Goal: Information Seeking & Learning: Learn about a topic

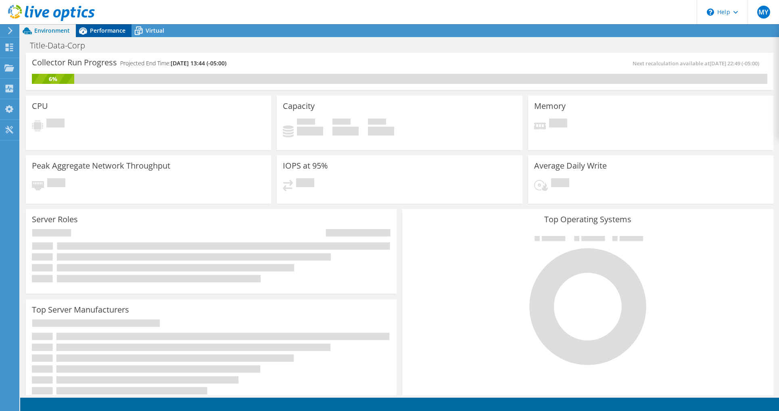
click at [108, 28] on span "Performance" at bounding box center [107, 31] width 35 height 8
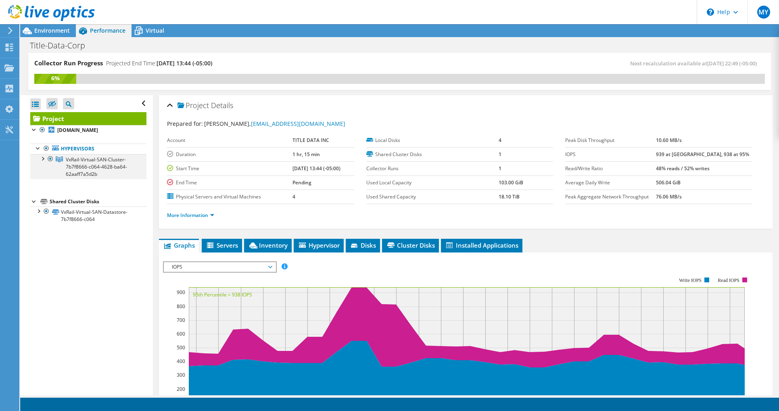
click at [43, 158] on div at bounding box center [42, 158] width 8 height 8
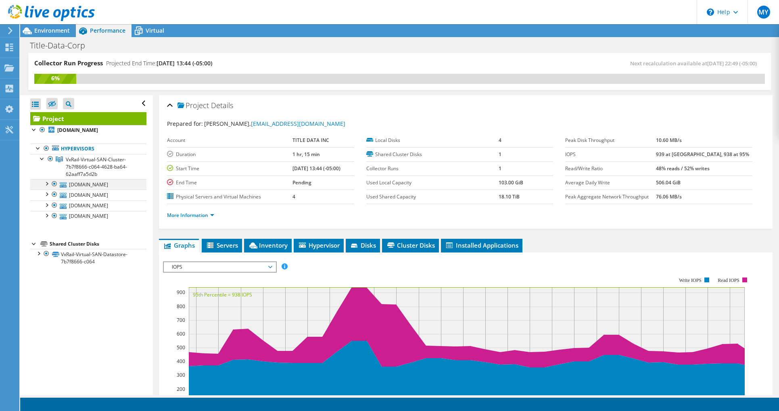
click at [48, 182] on div at bounding box center [46, 183] width 8 height 8
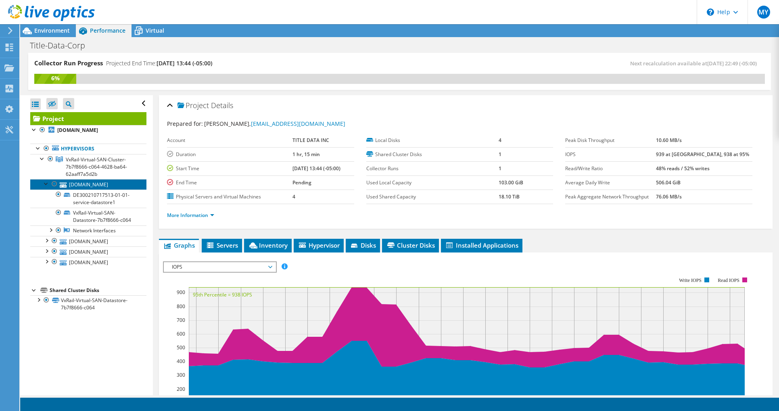
click at [109, 181] on link "[DOMAIN_NAME]" at bounding box center [88, 184] width 116 height 10
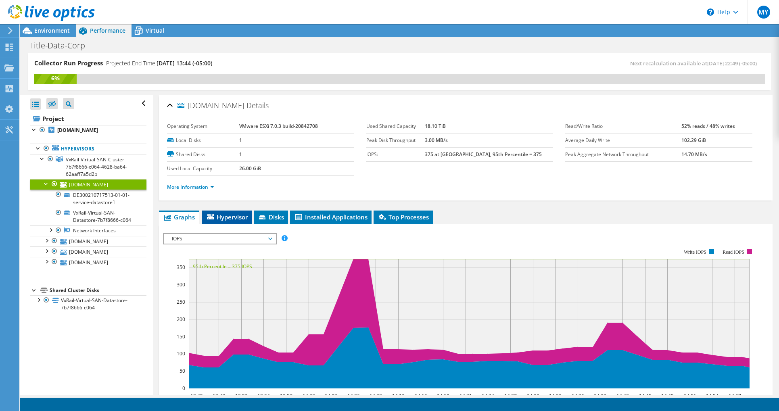
click at [227, 217] on span "Hypervisor" at bounding box center [227, 217] width 42 height 8
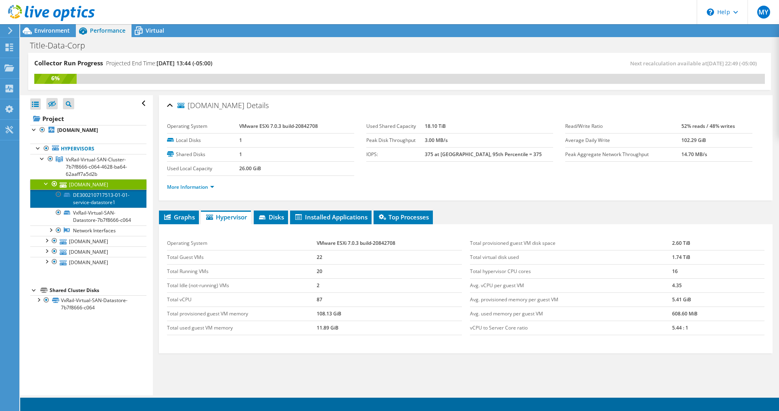
click at [92, 194] on link "DE300210717513-01-01-service-datastore1" at bounding box center [88, 199] width 116 height 18
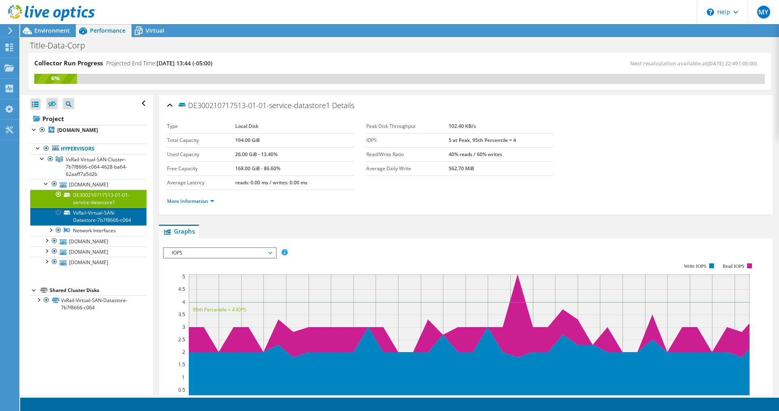
click at [98, 214] on link "VxRail-Virtual-SAN-Datastore-7b7f8666-c064" at bounding box center [88, 217] width 116 height 18
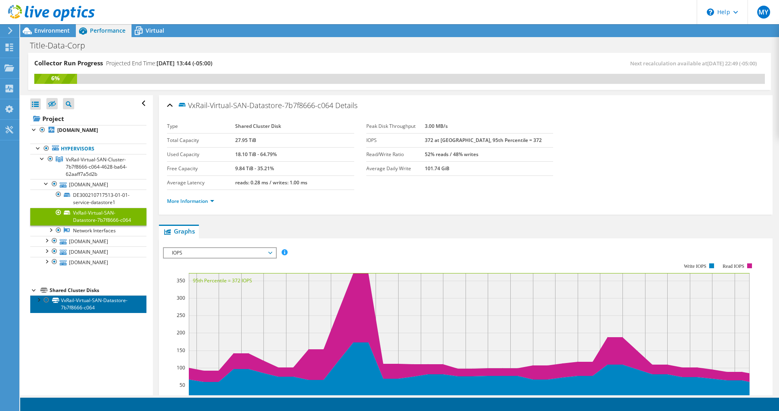
click at [89, 302] on link "VxRail-Virtual-SAN-Datastore-7b7f8666-c064" at bounding box center [88, 304] width 116 height 18
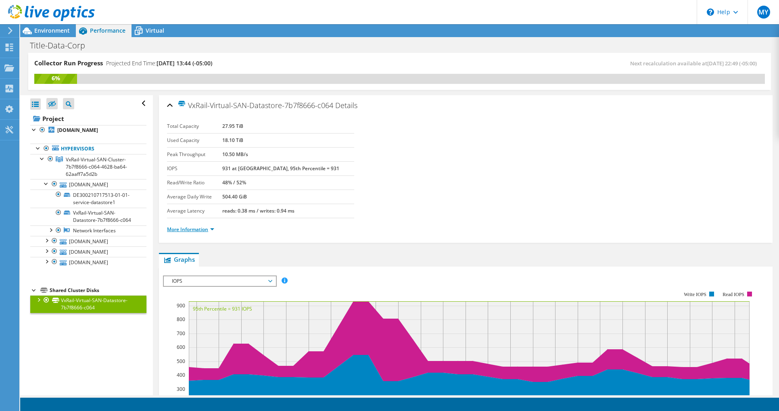
click at [212, 229] on link "More Information" at bounding box center [190, 229] width 47 height 7
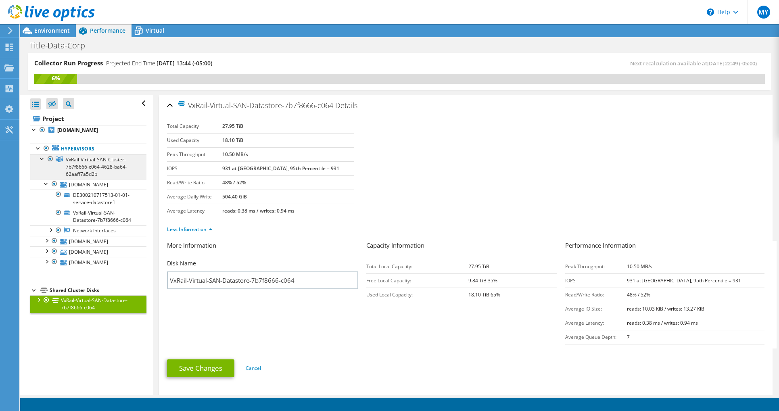
click at [79, 162] on span "VxRail-Virtual-SAN-Cluster-7b7f8666-c064-4628-ba64-62aaff7a5d2b" at bounding box center [96, 166] width 61 height 21
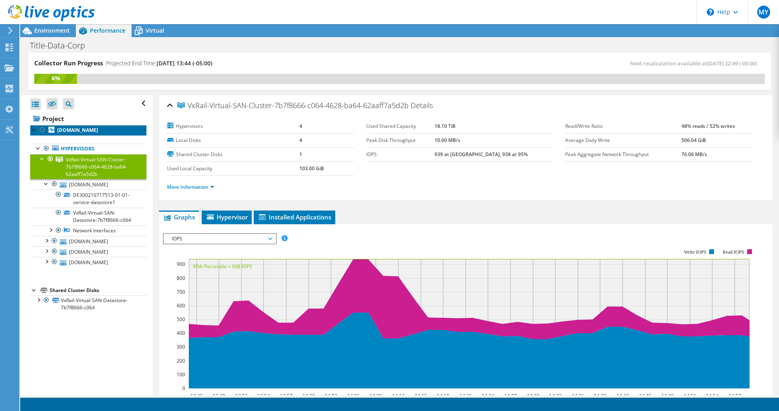
click at [86, 130] on b "[DOMAIN_NAME]" at bounding box center [77, 130] width 41 height 7
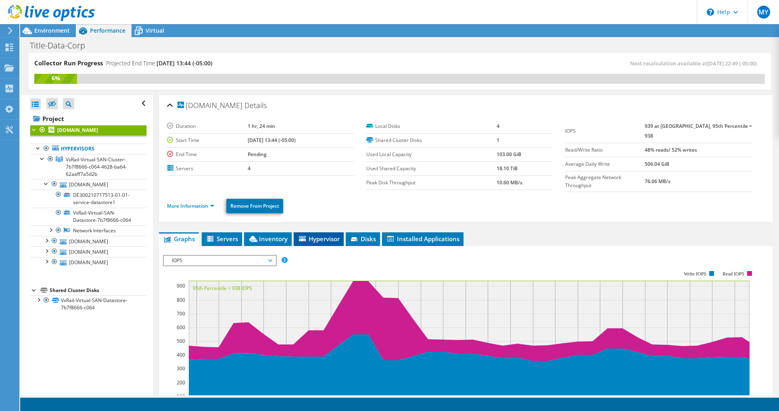
click at [316, 237] on span "Hypervisor" at bounding box center [319, 239] width 42 height 8
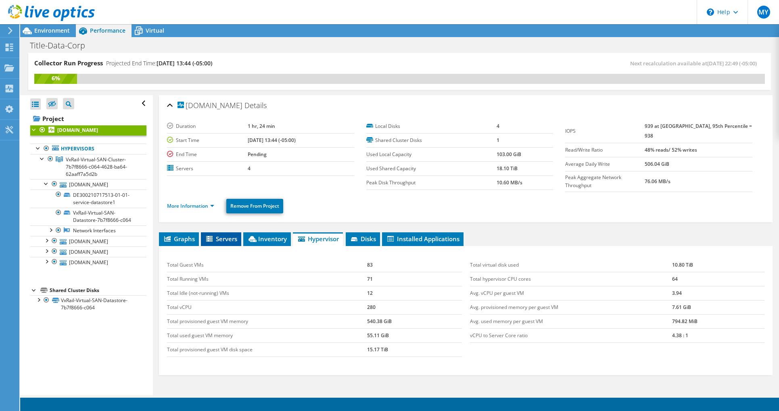
click at [222, 235] on span "Servers" at bounding box center [221, 239] width 32 height 8
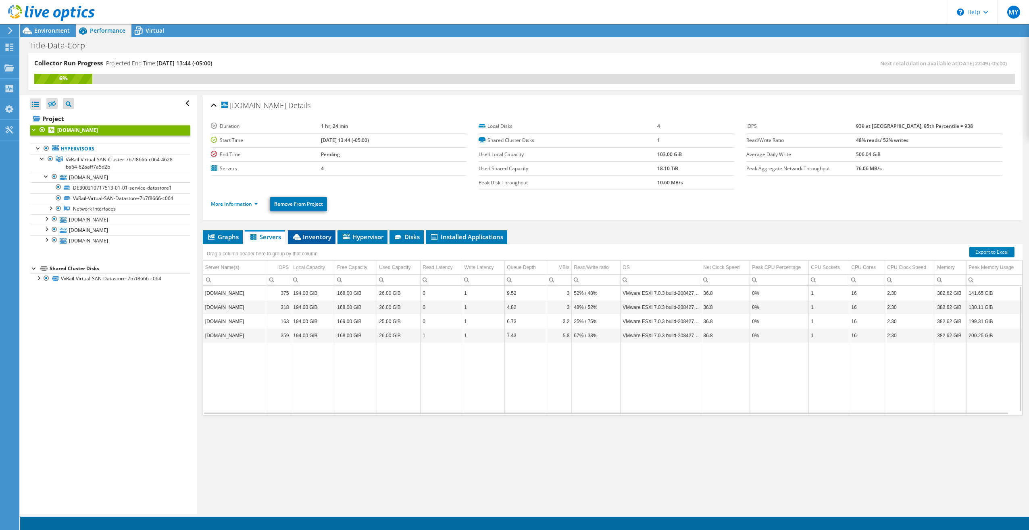
click at [318, 232] on li "Inventory" at bounding box center [312, 237] width 48 height 14
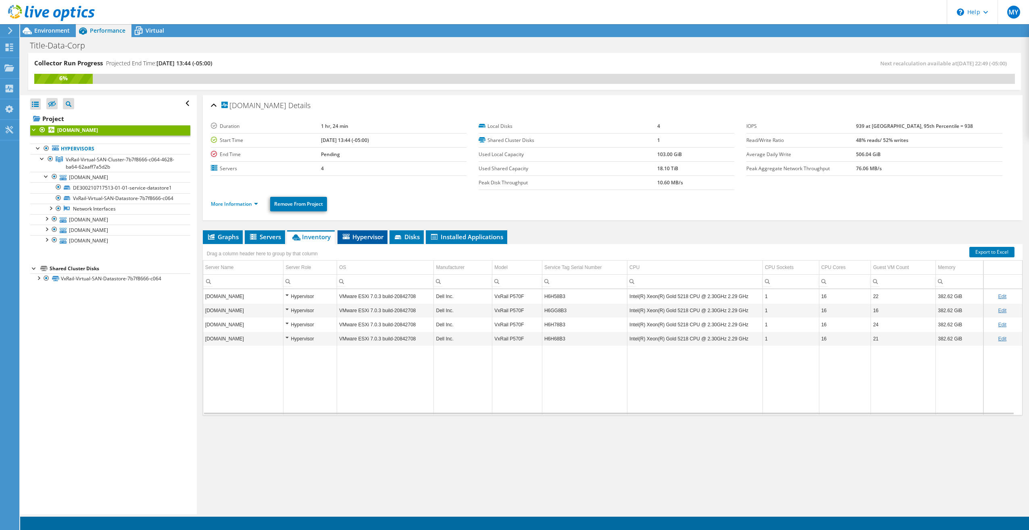
click at [359, 235] on span "Hypervisor" at bounding box center [363, 237] width 42 height 8
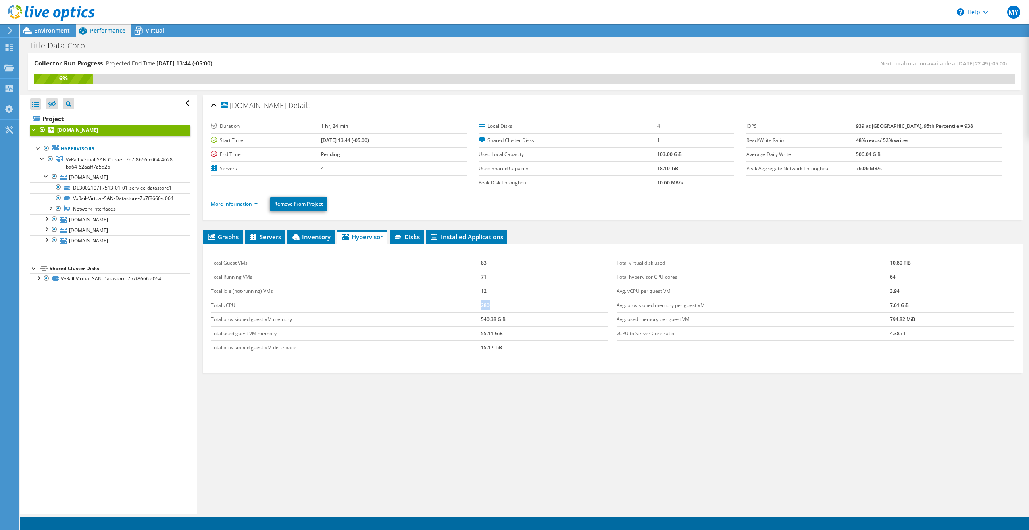
drag, startPoint x: 487, startPoint y: 304, endPoint x: 471, endPoint y: 305, distance: 15.8
click at [471, 305] on tr "Total vCPU 280" at bounding box center [410, 305] width 398 height 14
drag, startPoint x: 735, startPoint y: 407, endPoint x: 765, endPoint y: 402, distance: 30.6
click at [738, 408] on div "Graphs Servers Inventory Hypervisor Disks Cluster Disks Installed Applications …" at bounding box center [613, 331] width 820 height 202
click at [620, 408] on div "Graphs Servers Inventory Hypervisor Disks Cluster Disks Installed Applications …" at bounding box center [613, 331] width 820 height 202
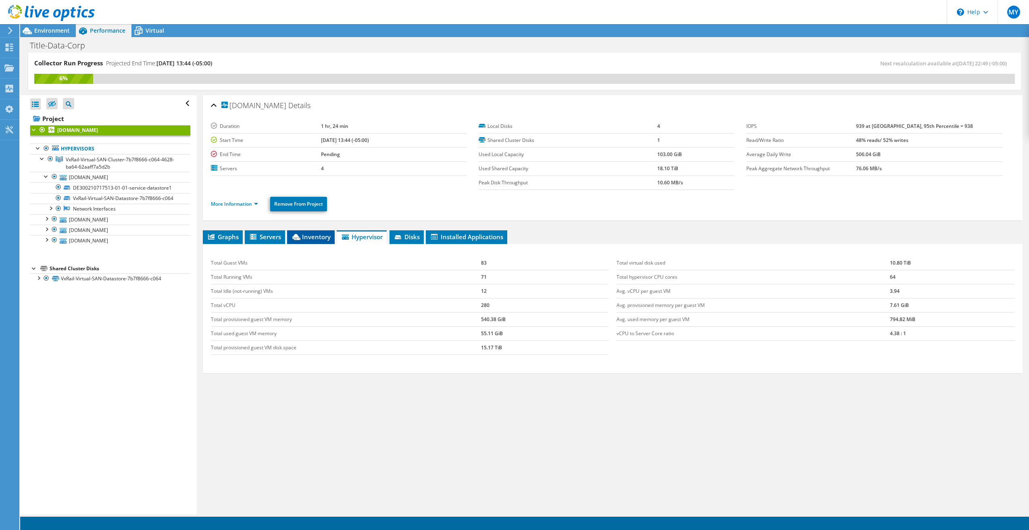
click at [320, 236] on span "Inventory" at bounding box center [311, 237] width 40 height 8
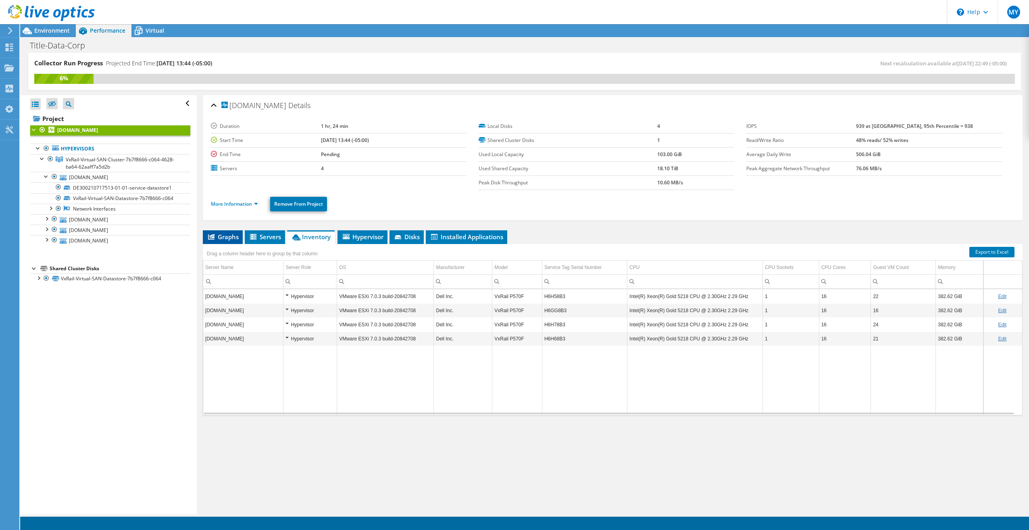
click at [211, 236] on icon at bounding box center [211, 237] width 6 height 6
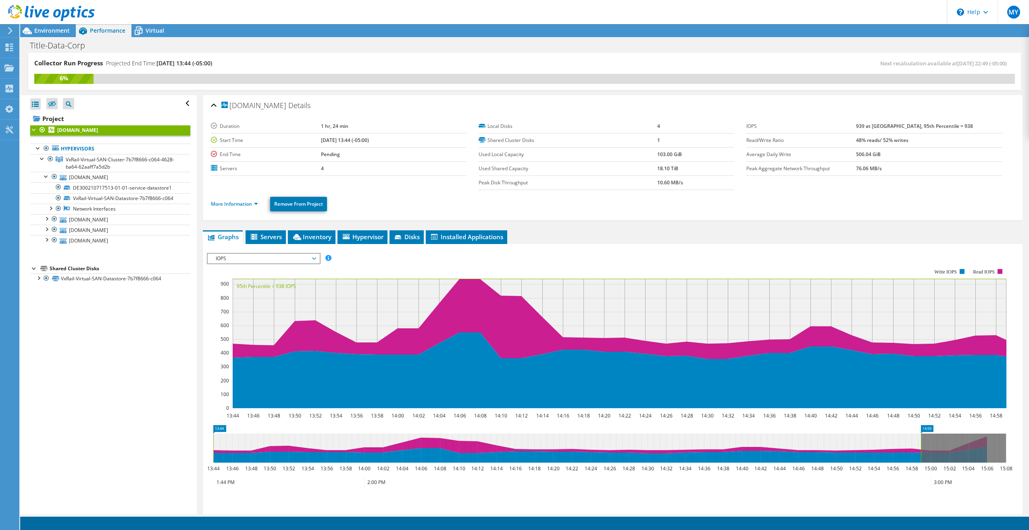
click at [312, 256] on span "IOPS" at bounding box center [264, 259] width 104 height 10
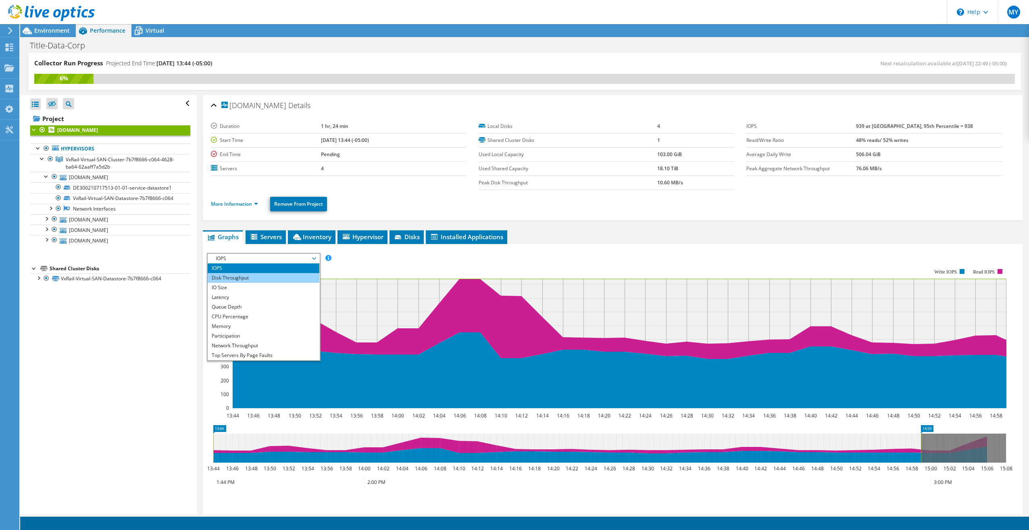
click at [240, 275] on li "Disk Throughput" at bounding box center [264, 278] width 112 height 10
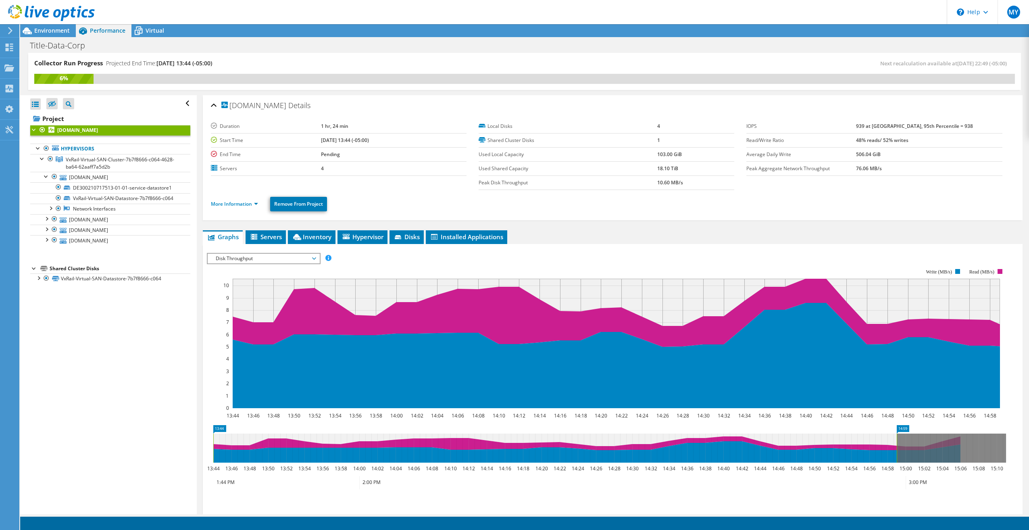
click at [312, 258] on span "Disk Throughput" at bounding box center [264, 259] width 104 height 10
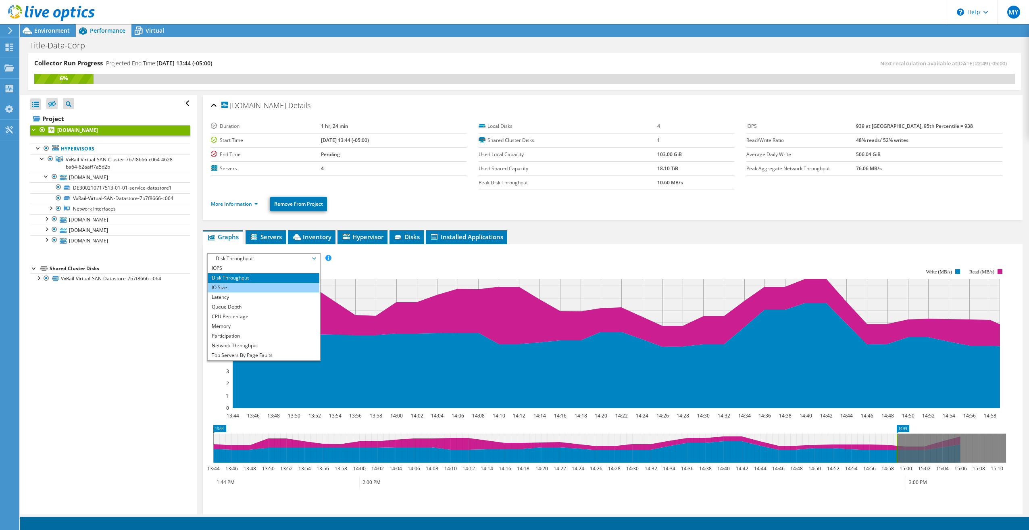
click at [275, 287] on li "IO Size" at bounding box center [264, 288] width 112 height 10
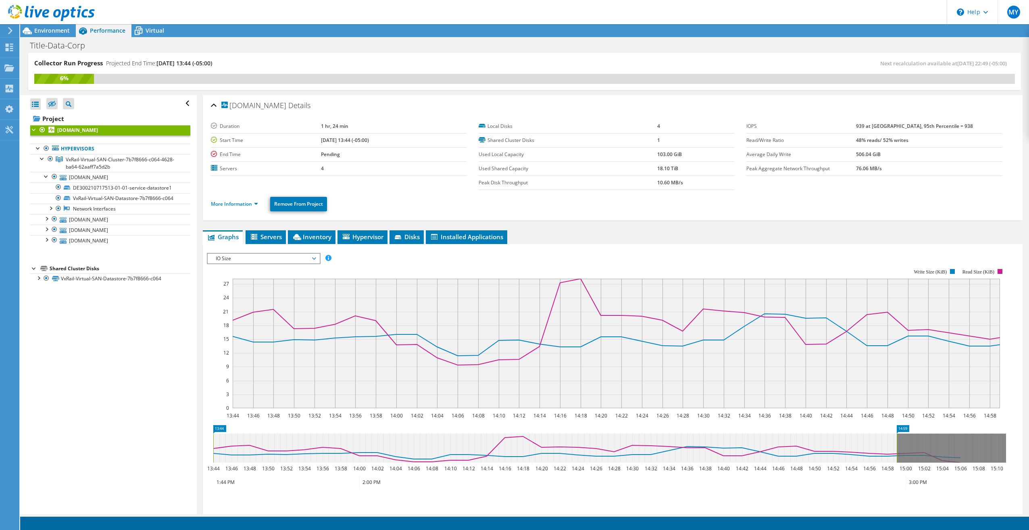
click at [314, 259] on span "IO Size" at bounding box center [264, 259] width 104 height 10
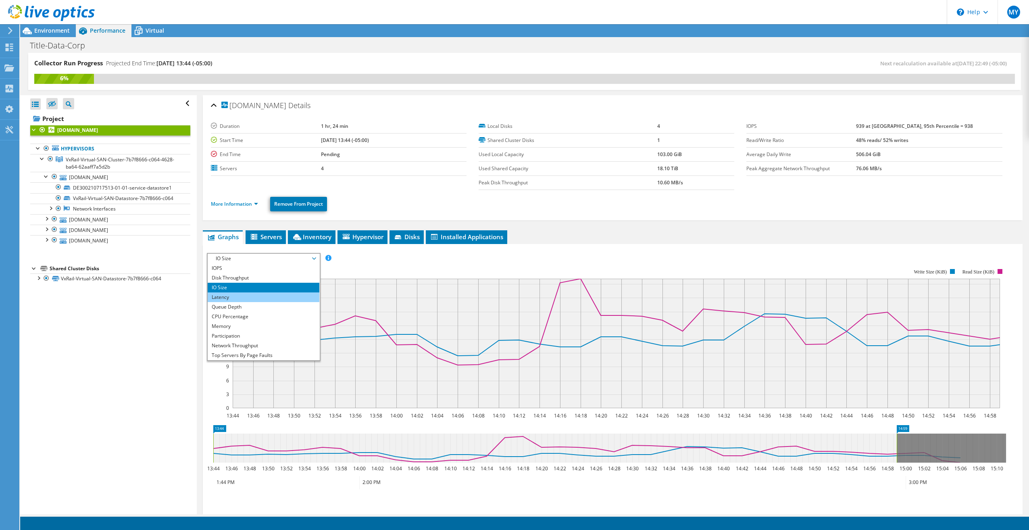
click at [238, 296] on li "Latency" at bounding box center [264, 297] width 112 height 10
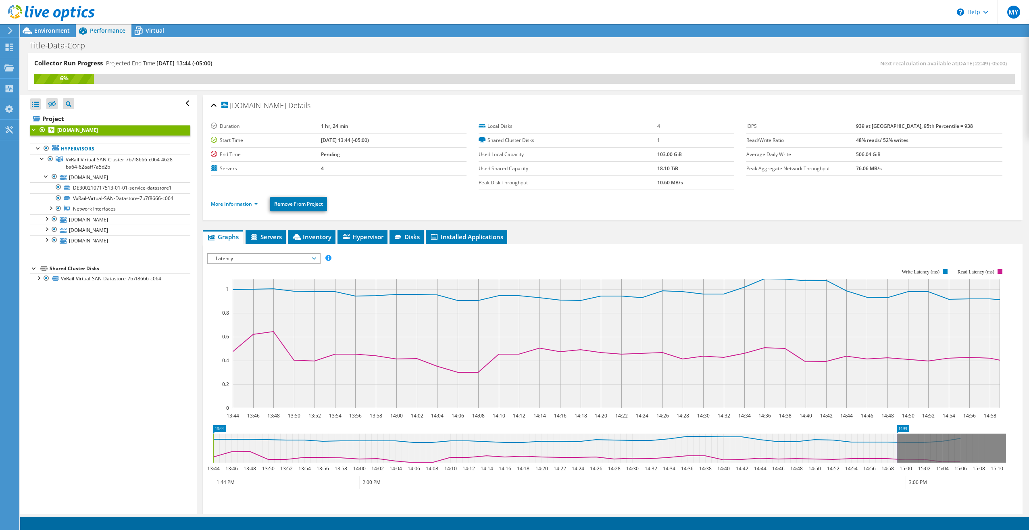
click at [313, 257] on span "Latency" at bounding box center [264, 259] width 104 height 10
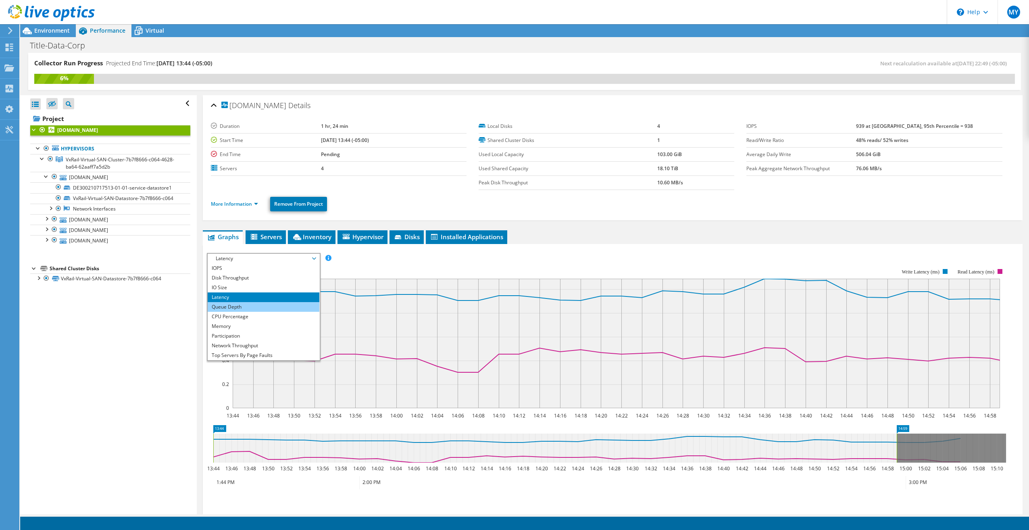
click at [246, 306] on li "Queue Depth" at bounding box center [264, 307] width 112 height 10
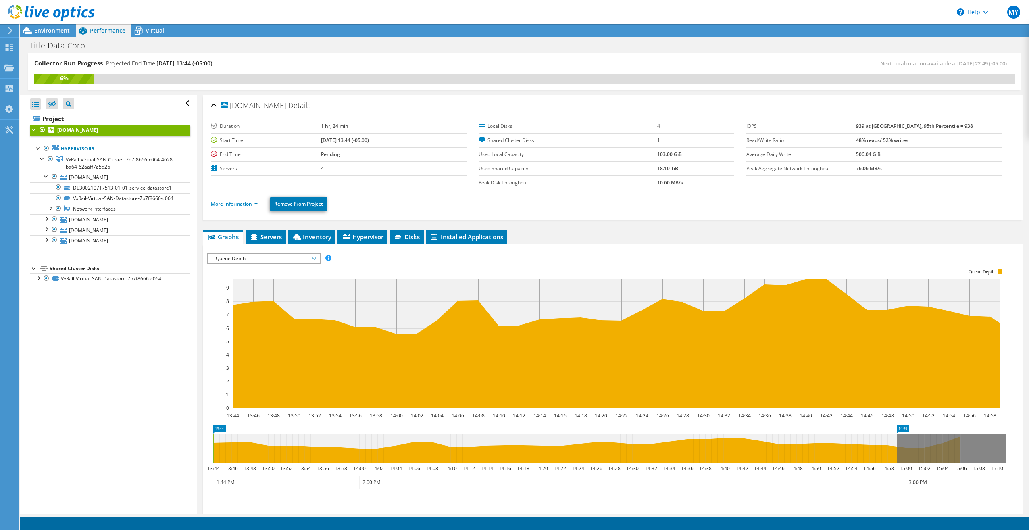
click at [314, 258] on span "Queue Depth" at bounding box center [264, 259] width 104 height 10
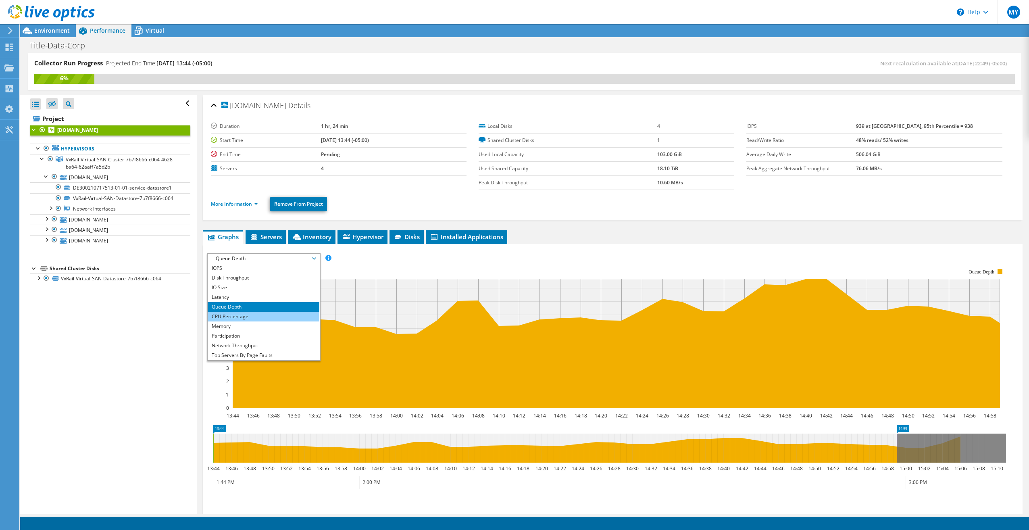
click at [269, 317] on li "CPU Percentage" at bounding box center [264, 317] width 112 height 10
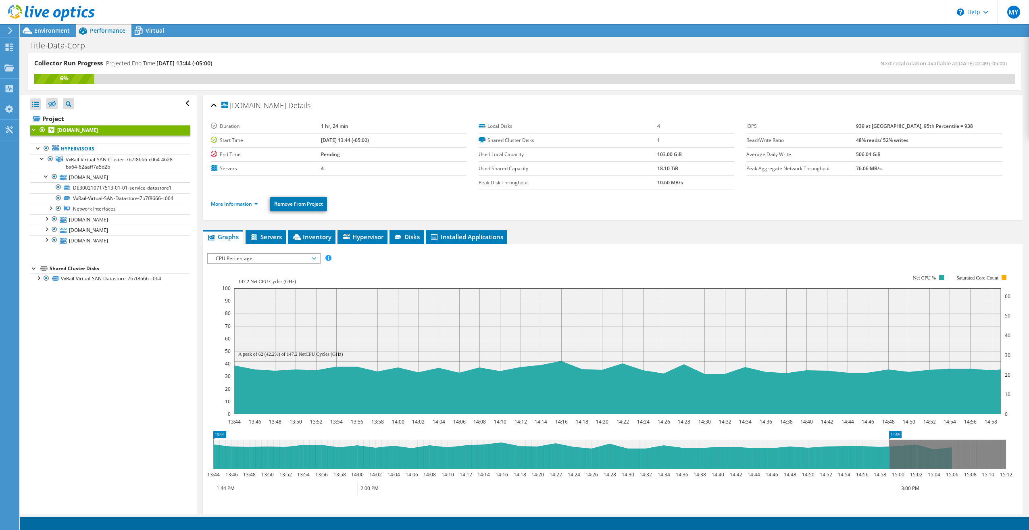
click at [313, 260] on span "CPU Percentage" at bounding box center [264, 259] width 104 height 10
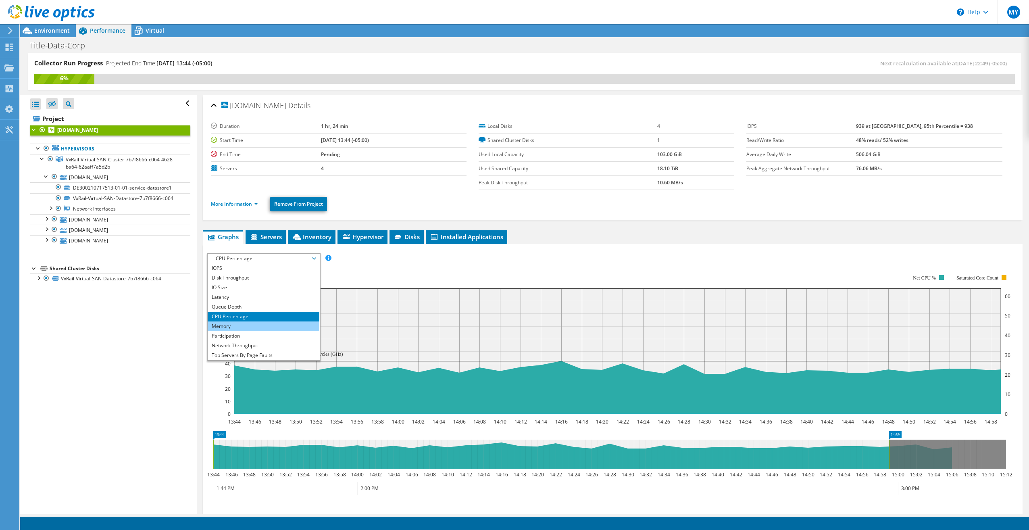
click at [270, 325] on li "Memory" at bounding box center [264, 326] width 112 height 10
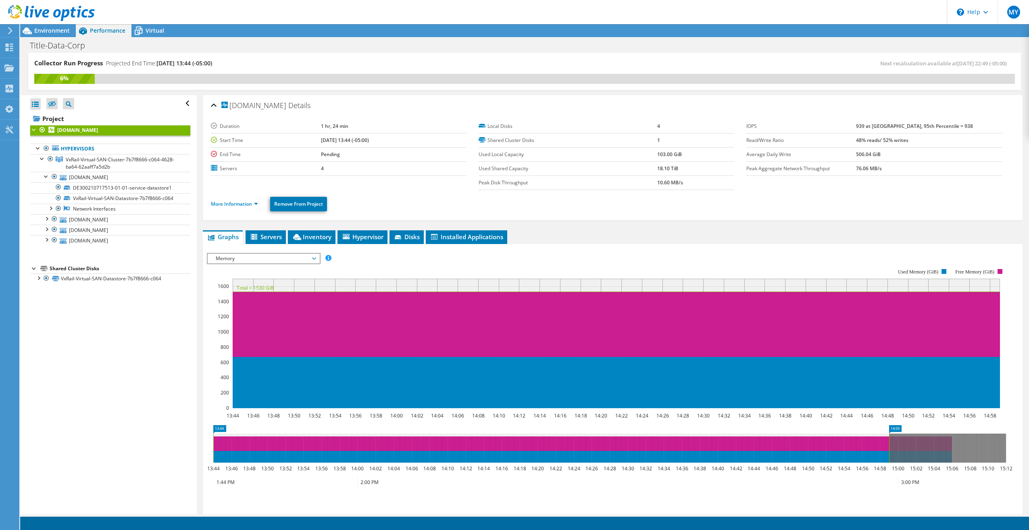
click at [313, 256] on span "Memory" at bounding box center [264, 259] width 104 height 10
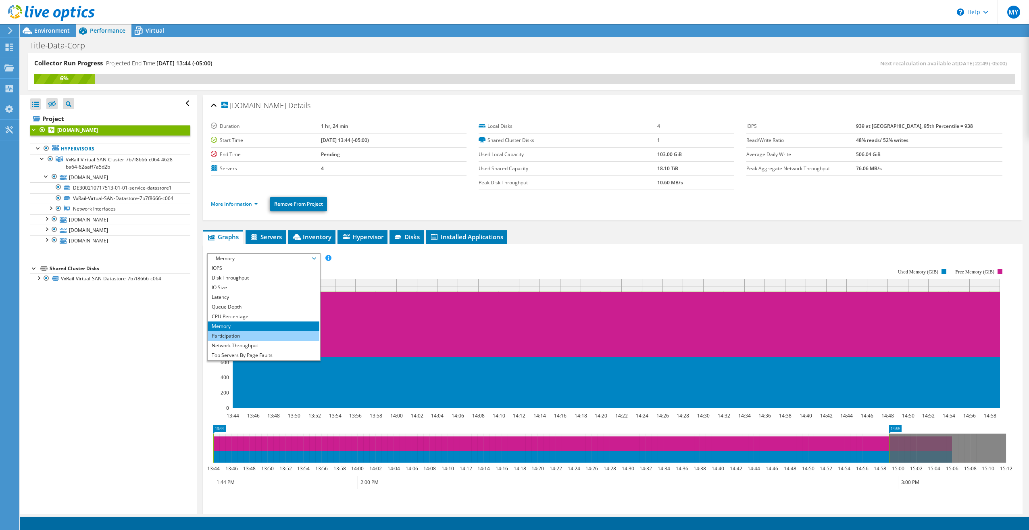
click at [238, 337] on li "Participation" at bounding box center [264, 336] width 112 height 10
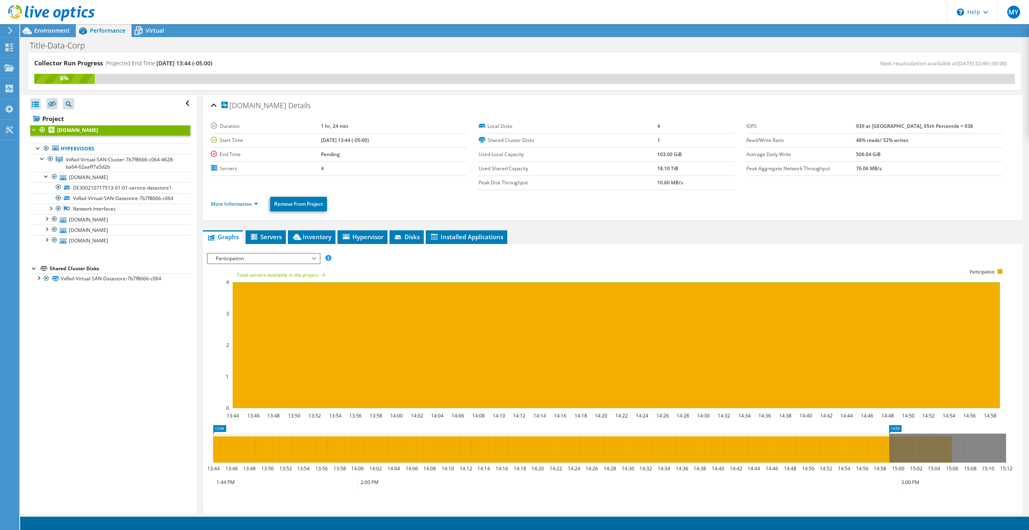
click at [317, 258] on span "Participation" at bounding box center [264, 259] width 112 height 10
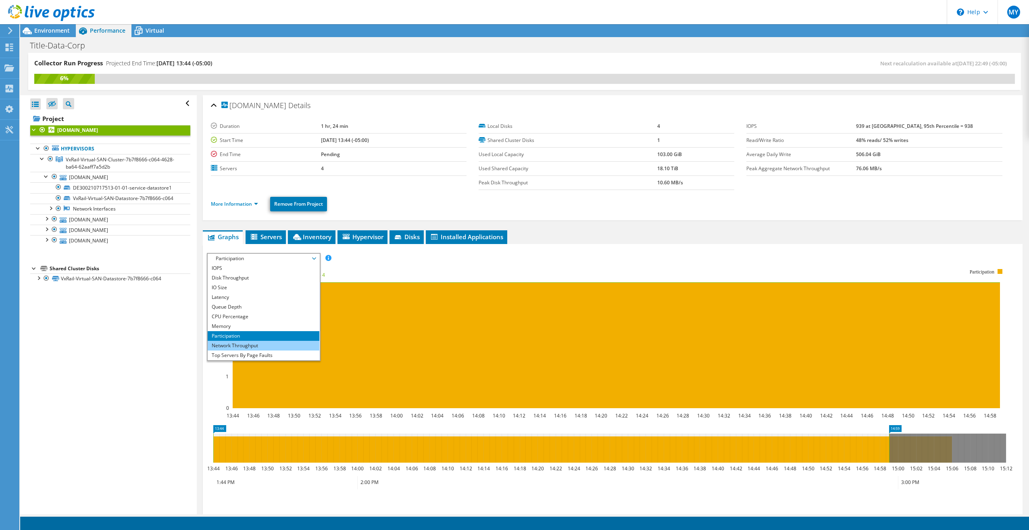
click at [260, 346] on li "Network Throughput" at bounding box center [264, 346] width 112 height 10
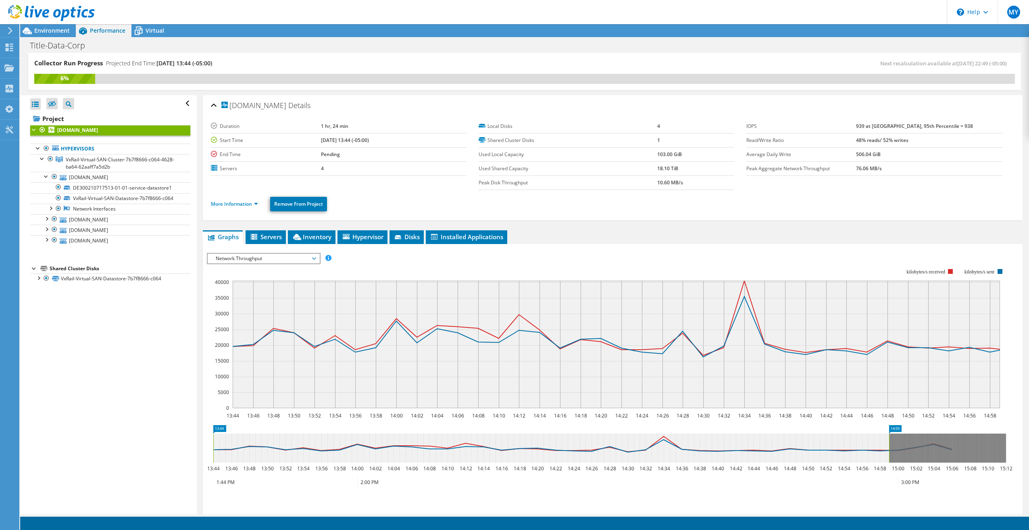
click at [315, 259] on span "Network Throughput" at bounding box center [264, 259] width 104 height 10
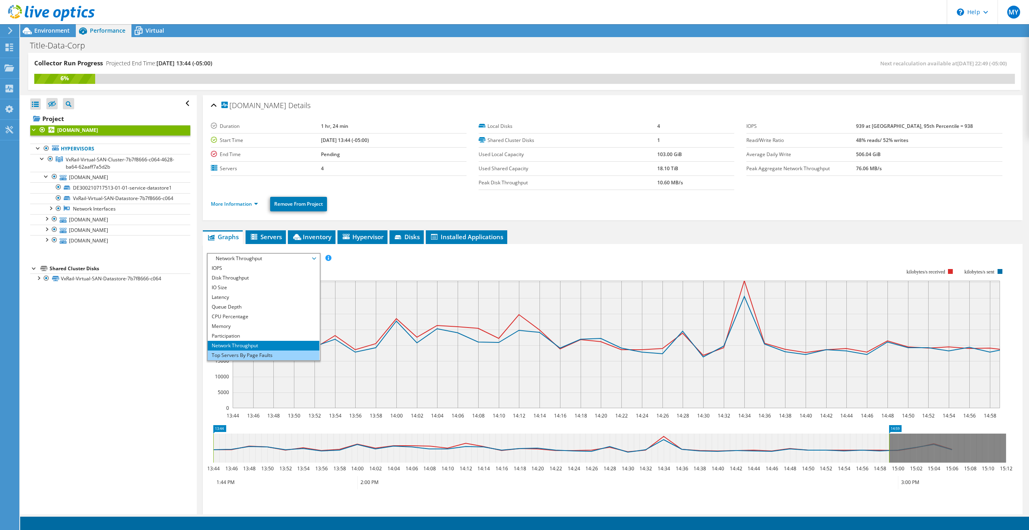
click at [271, 357] on li "Top Servers By Page Faults" at bounding box center [264, 355] width 112 height 10
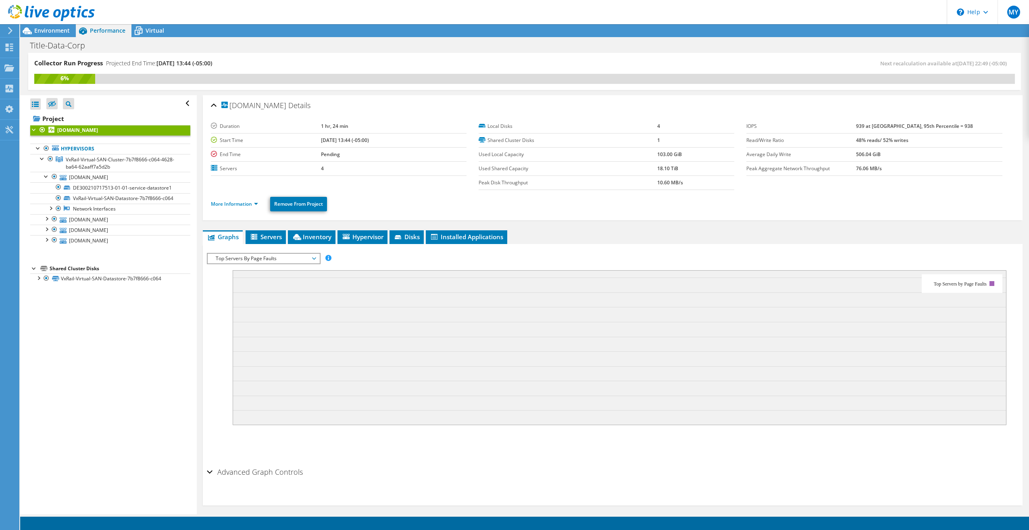
click at [314, 258] on span "Top Servers By Page Faults" at bounding box center [264, 259] width 104 height 10
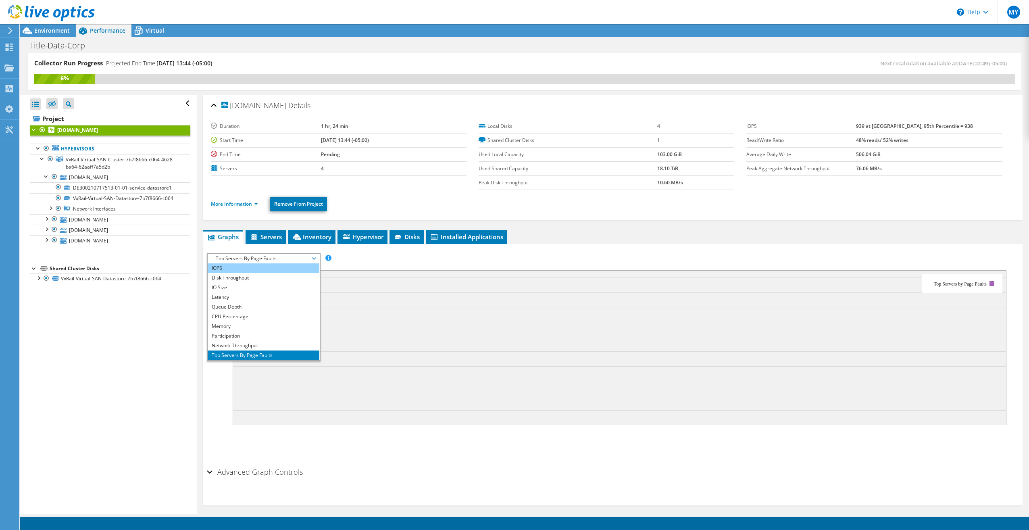
click at [231, 267] on li "IOPS" at bounding box center [264, 268] width 112 height 10
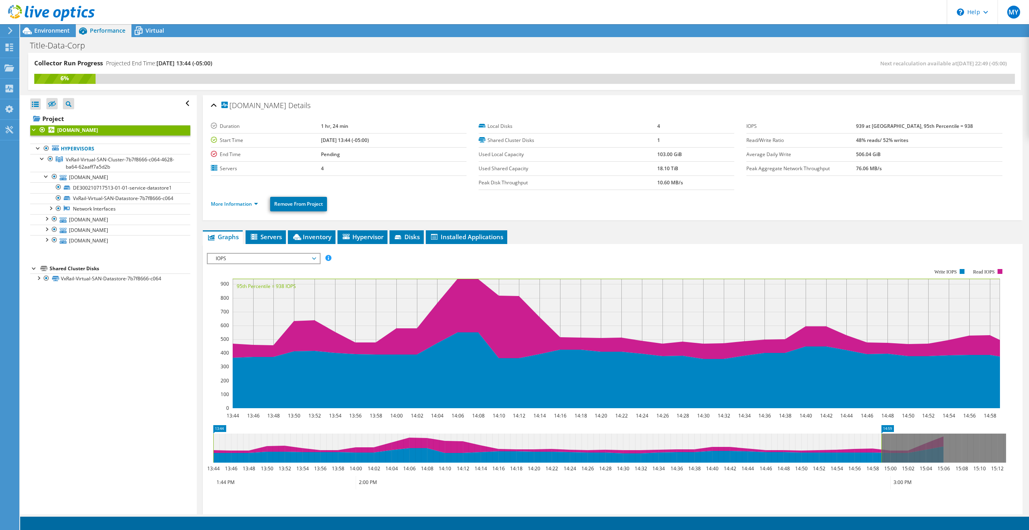
click at [214, 104] on div "[DOMAIN_NAME] Details" at bounding box center [613, 105] width 804 height 17
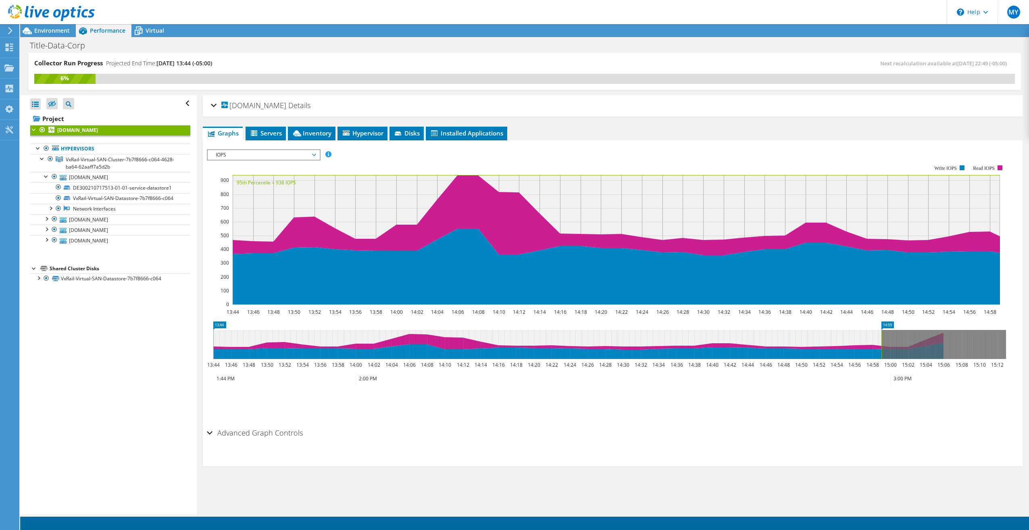
click at [214, 104] on div "[DOMAIN_NAME] Details" at bounding box center [613, 105] width 804 height 17
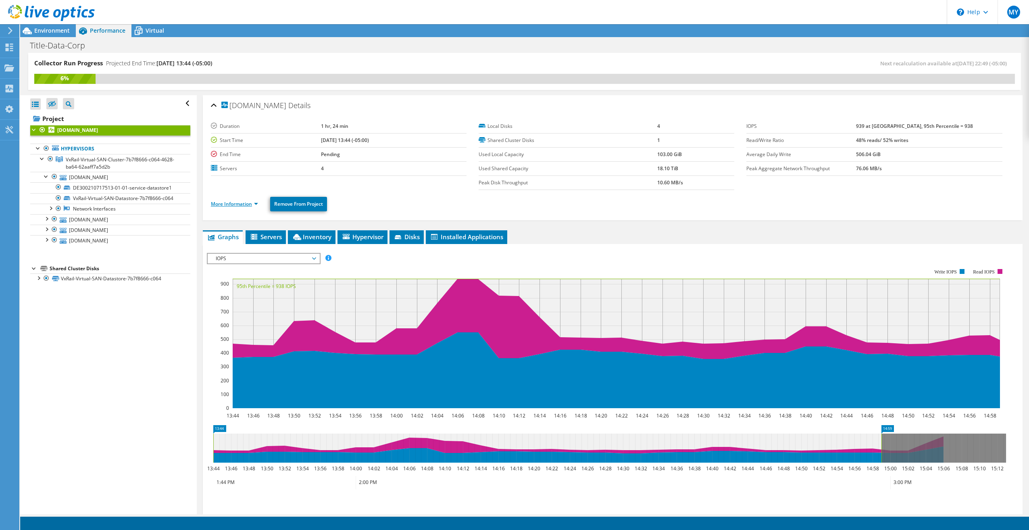
click at [249, 205] on link "More Information" at bounding box center [234, 203] width 47 height 7
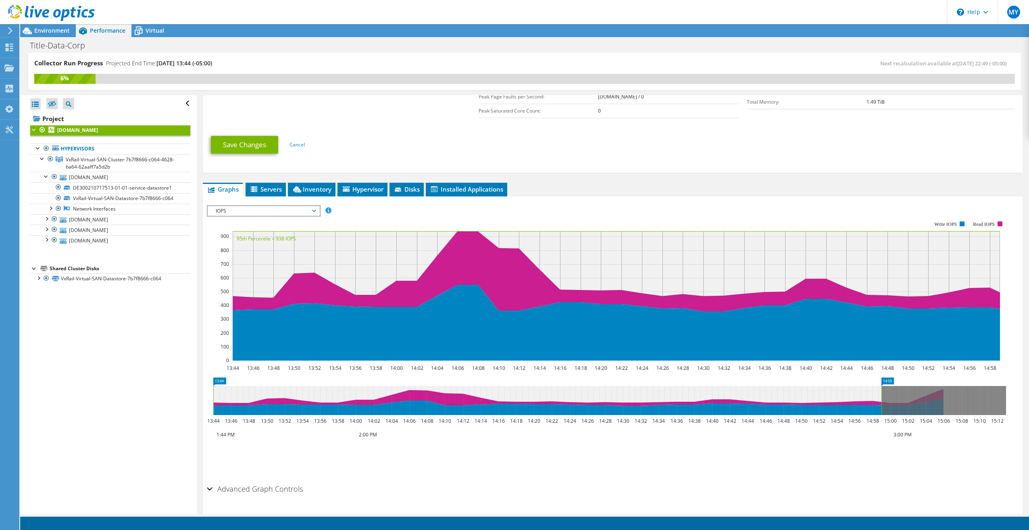
scroll to position [258, 0]
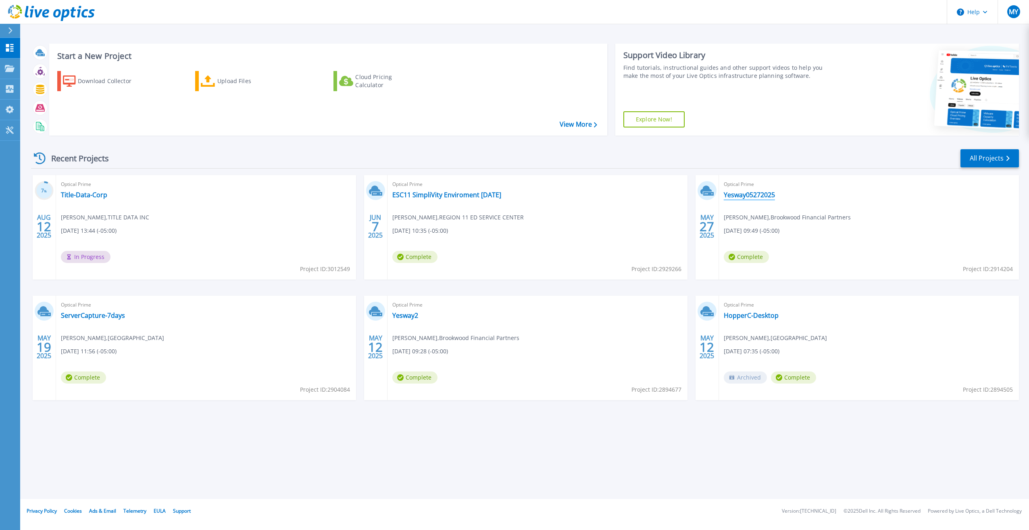
click at [754, 194] on link "Yesway05272025" at bounding box center [749, 195] width 51 height 8
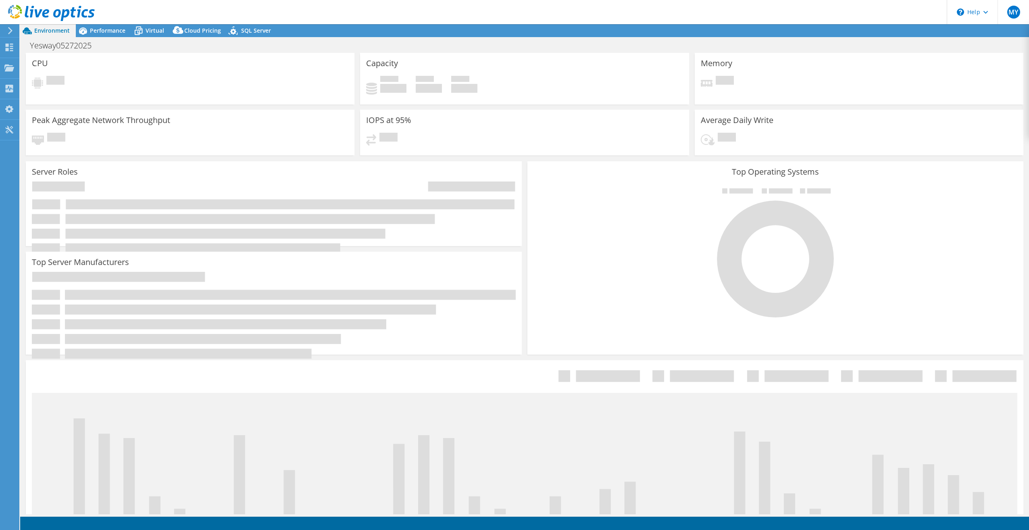
select select "USD"
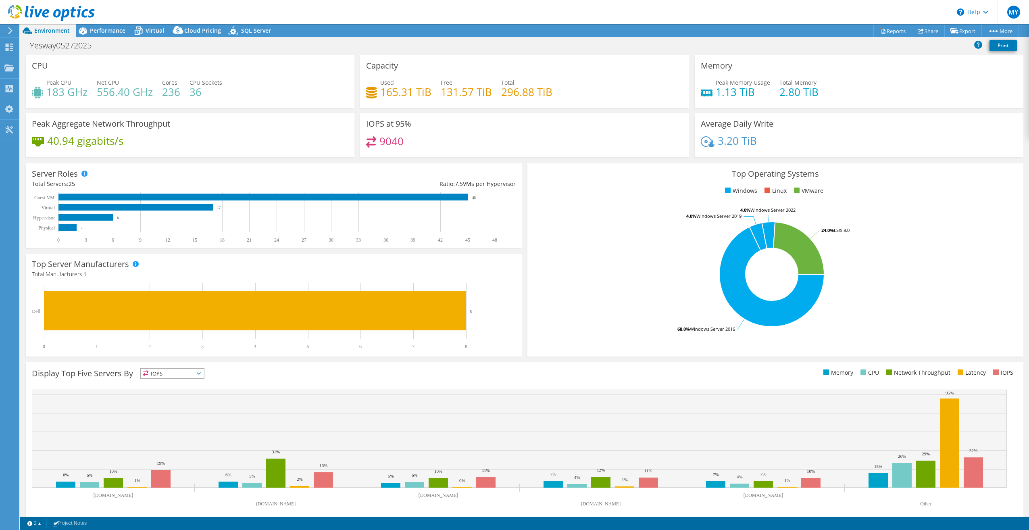
click at [12, 29] on icon at bounding box center [10, 30] width 6 height 7
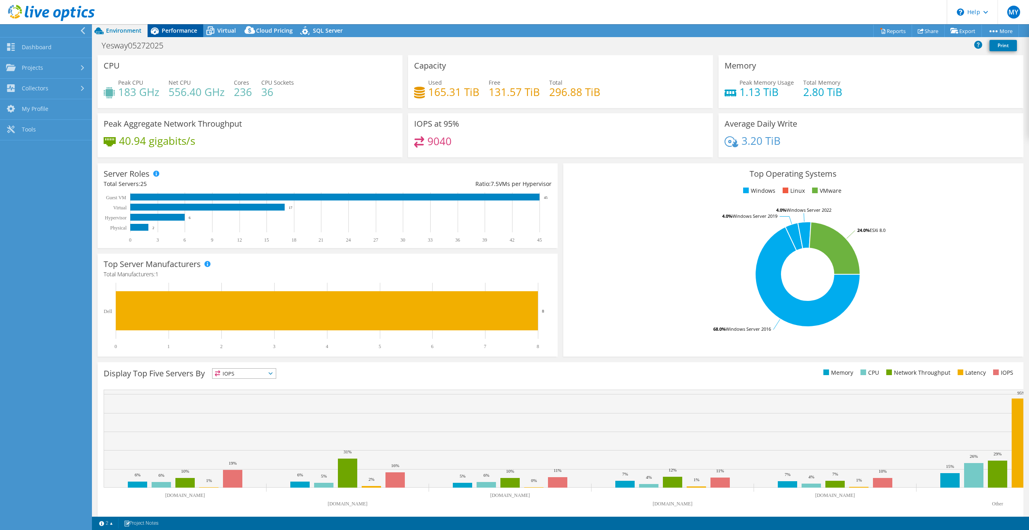
click at [167, 27] on span "Performance" at bounding box center [179, 31] width 35 height 8
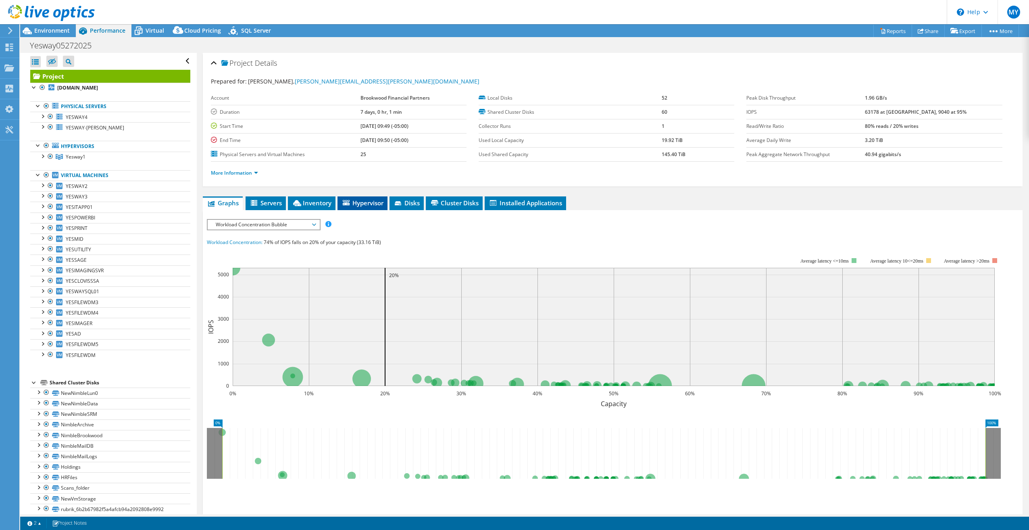
click at [367, 204] on span "Hypervisor" at bounding box center [363, 203] width 42 height 8
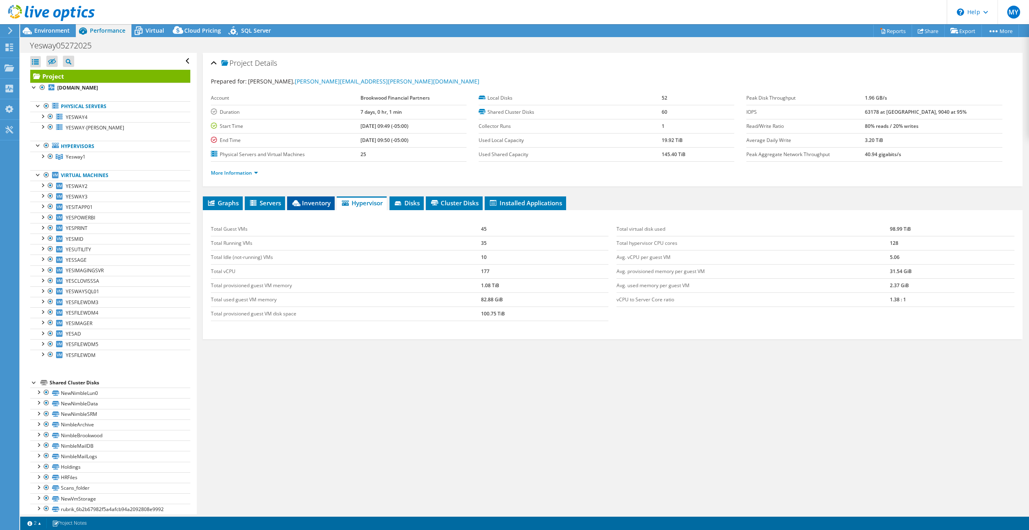
click at [311, 201] on span "Inventory" at bounding box center [311, 203] width 40 height 8
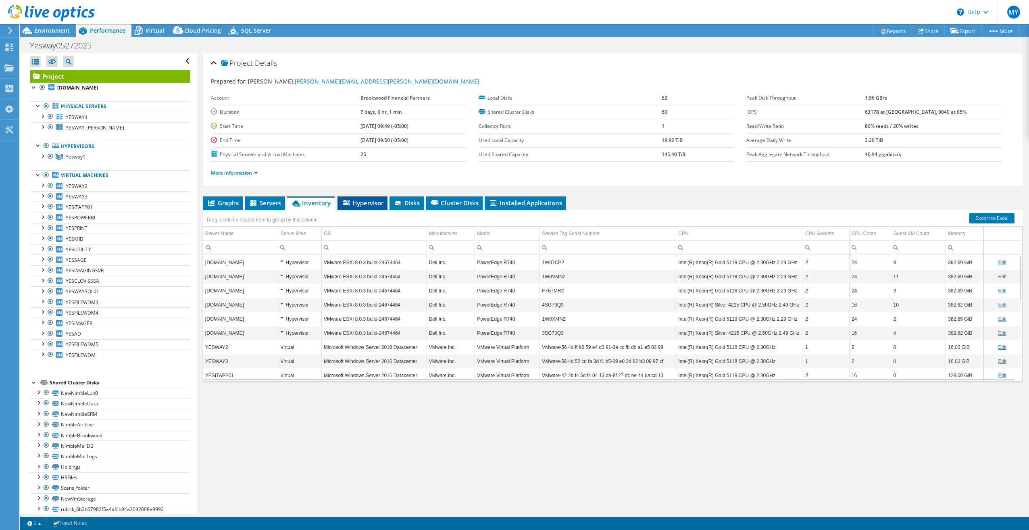
click at [361, 200] on span "Hypervisor" at bounding box center [363, 203] width 42 height 8
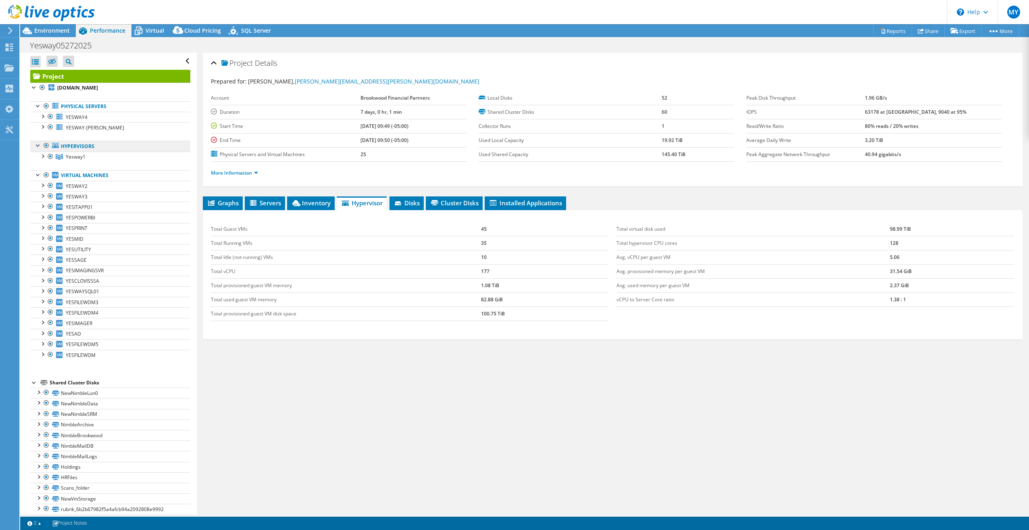
click at [102, 143] on link "Hypervisors" at bounding box center [110, 146] width 160 height 10
click at [82, 146] on link "Hypervisors" at bounding box center [110, 146] width 160 height 10
click at [42, 86] on div at bounding box center [42, 88] width 8 height 10
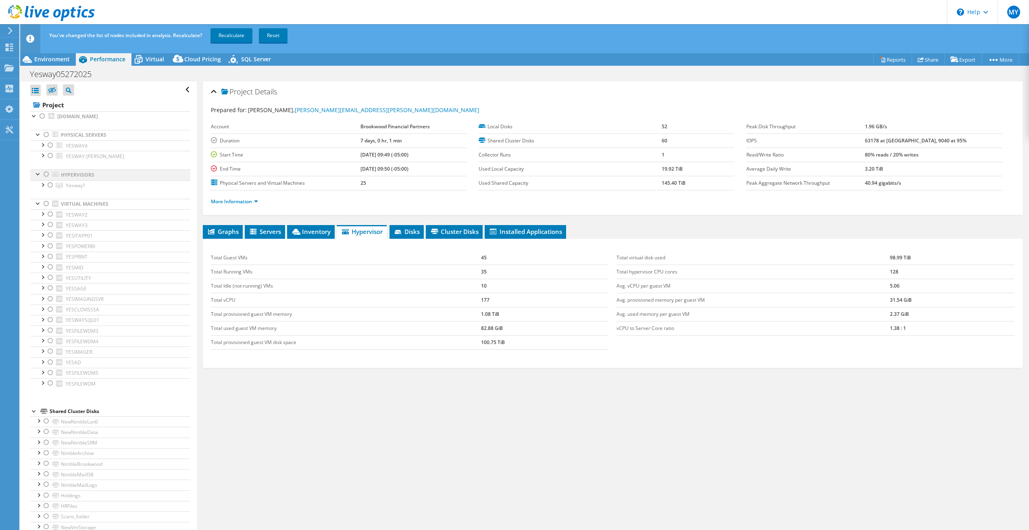
click at [45, 173] on div at bounding box center [46, 174] width 8 height 10
click at [235, 33] on link "Recalculate" at bounding box center [231, 35] width 42 height 15
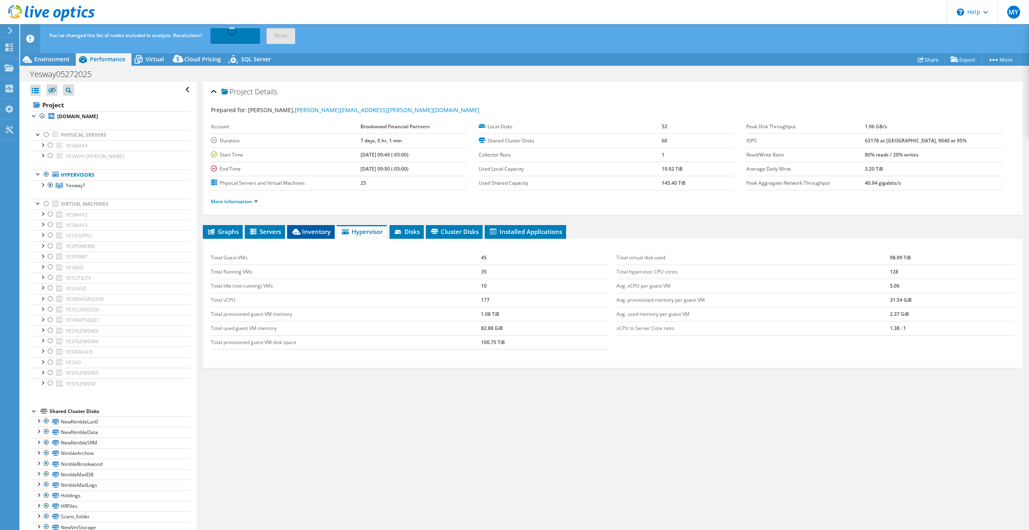
click at [310, 233] on span "Inventory" at bounding box center [311, 231] width 40 height 8
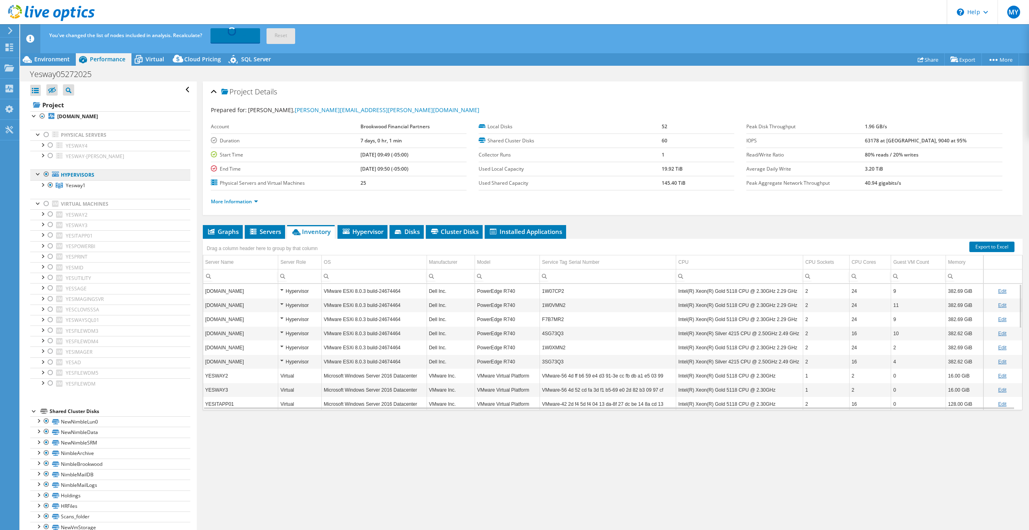
click at [101, 172] on link "Hypervisors" at bounding box center [110, 174] width 160 height 10
click at [42, 185] on div at bounding box center [42, 184] width 8 height 8
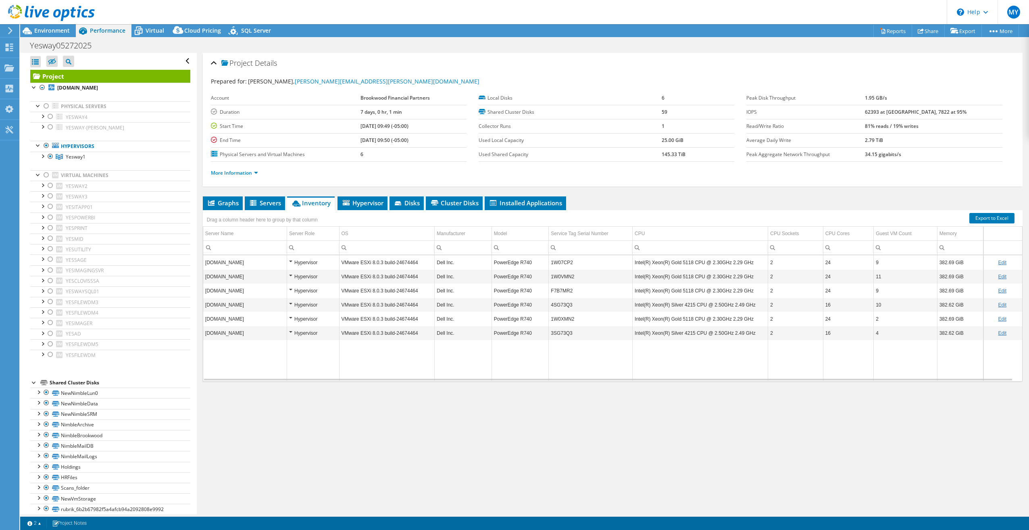
click at [752, 429] on div "Project Details Prepared for: Rodney Dickerson, Rodney.Dickerson@yesway.com Acc…" at bounding box center [613, 283] width 832 height 461
click at [262, 203] on span "Servers" at bounding box center [265, 203] width 32 height 8
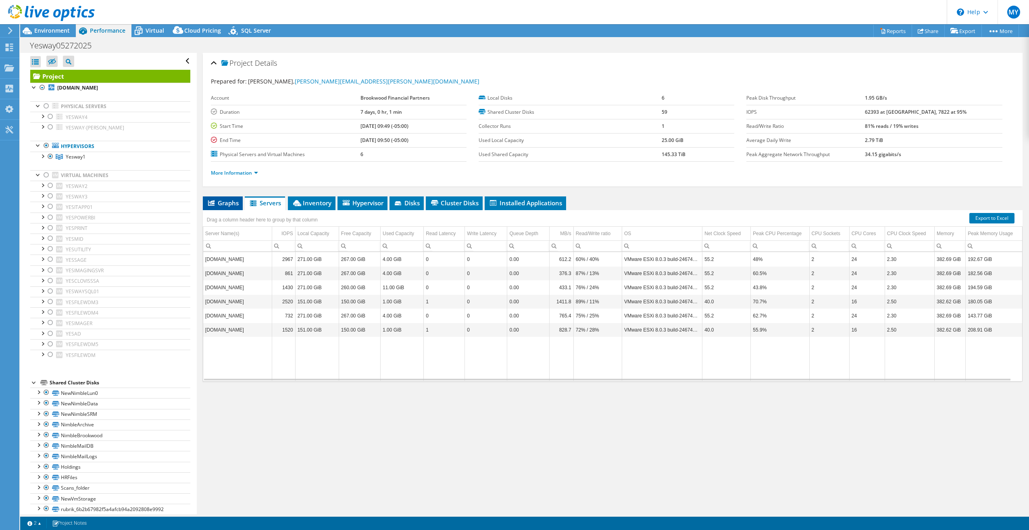
click at [227, 204] on span "Graphs" at bounding box center [223, 203] width 32 height 8
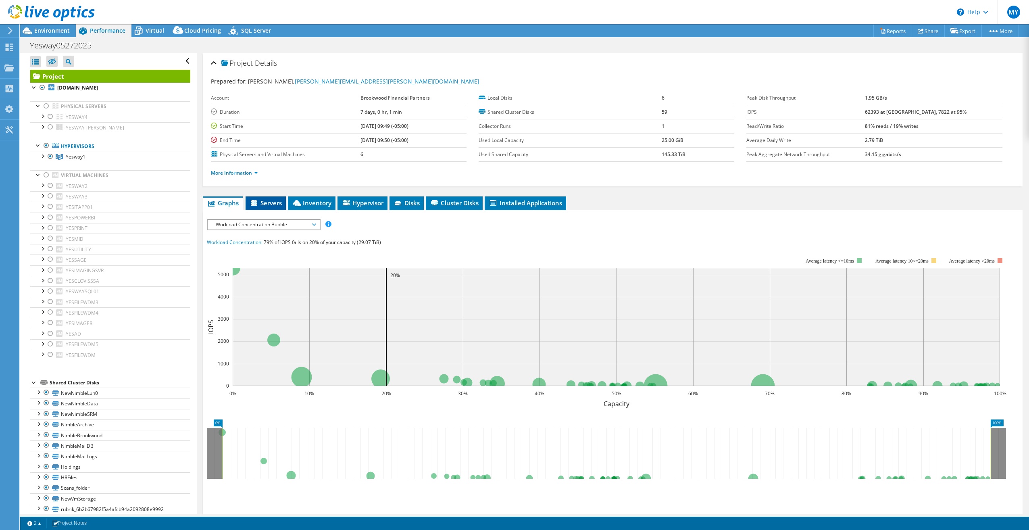
click at [262, 202] on span "Servers" at bounding box center [266, 203] width 32 height 8
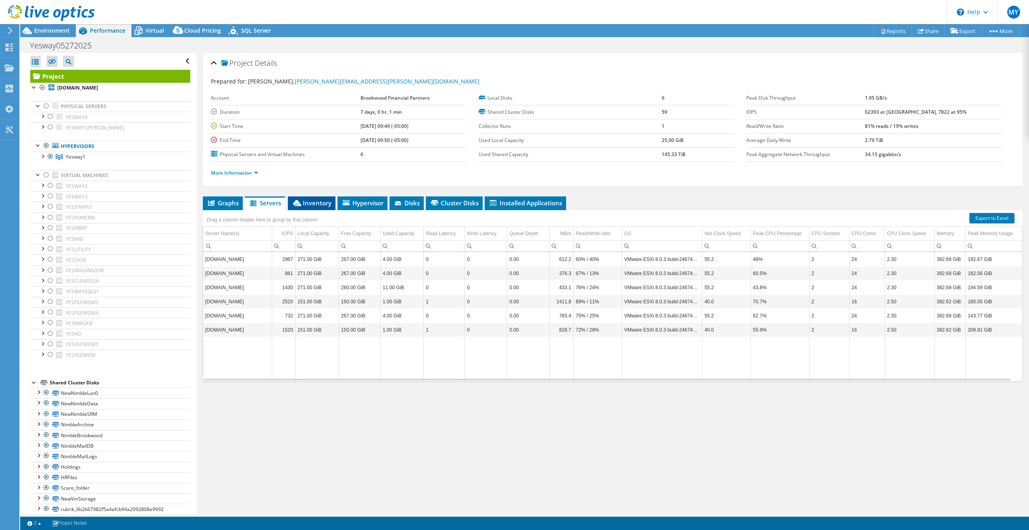
click at [321, 202] on span "Inventory" at bounding box center [312, 203] width 40 height 8
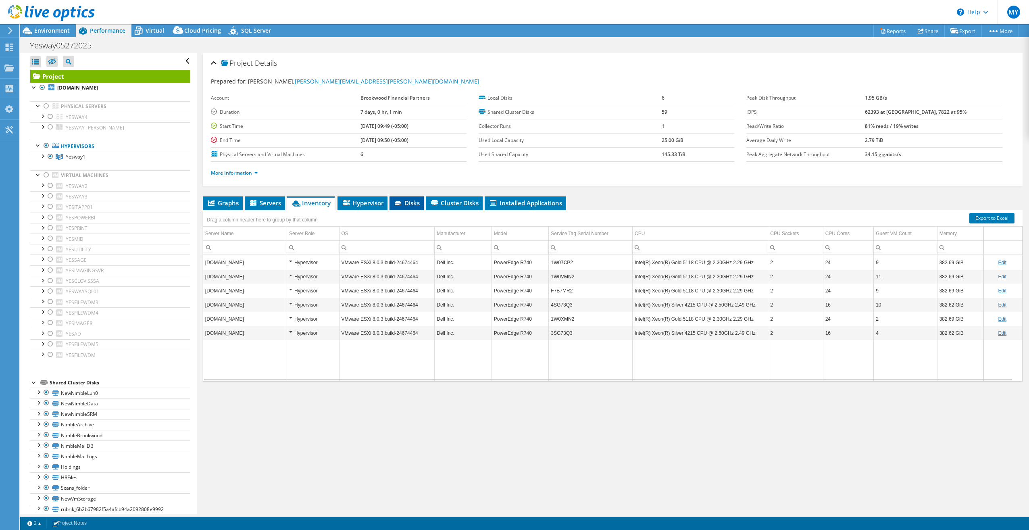
click at [409, 202] on span "Disks" at bounding box center [407, 203] width 26 height 8
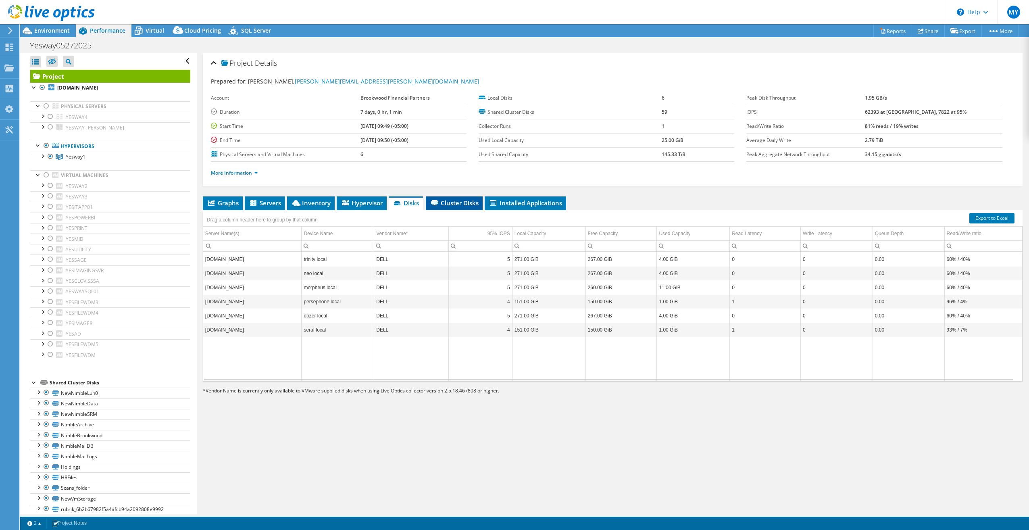
click at [462, 201] on span "Cluster Disks" at bounding box center [454, 203] width 49 height 8
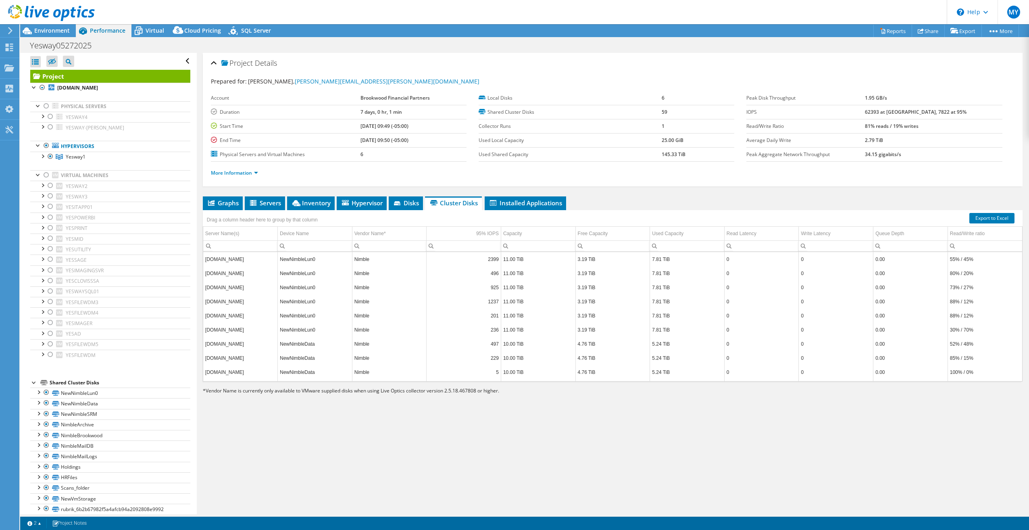
click at [767, 412] on div "Project Details Prepared for: Rodney Dickerson, Rodney.Dickerson@yesway.com Acc…" at bounding box center [613, 283] width 832 height 461
click at [40, 87] on div at bounding box center [42, 88] width 8 height 10
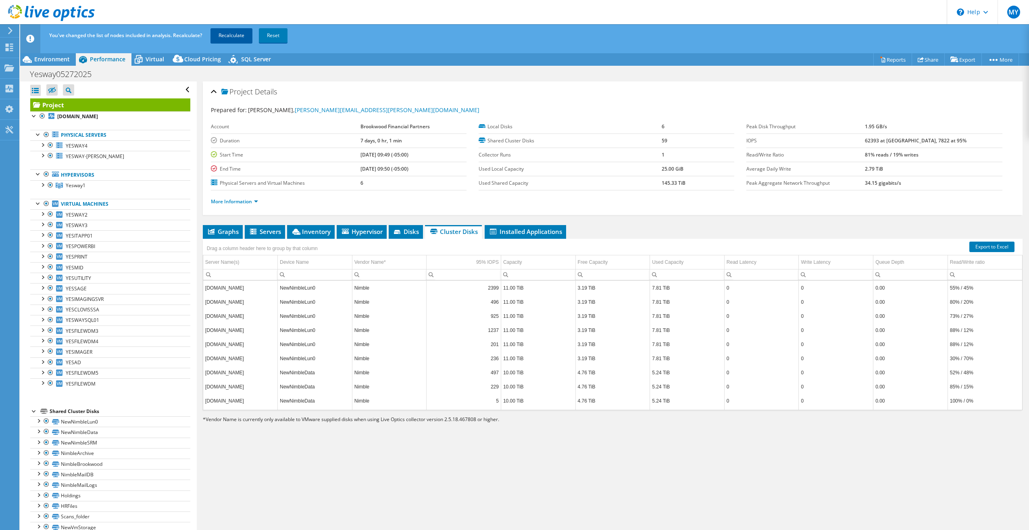
click at [236, 35] on link "Recalculate" at bounding box center [231, 35] width 42 height 15
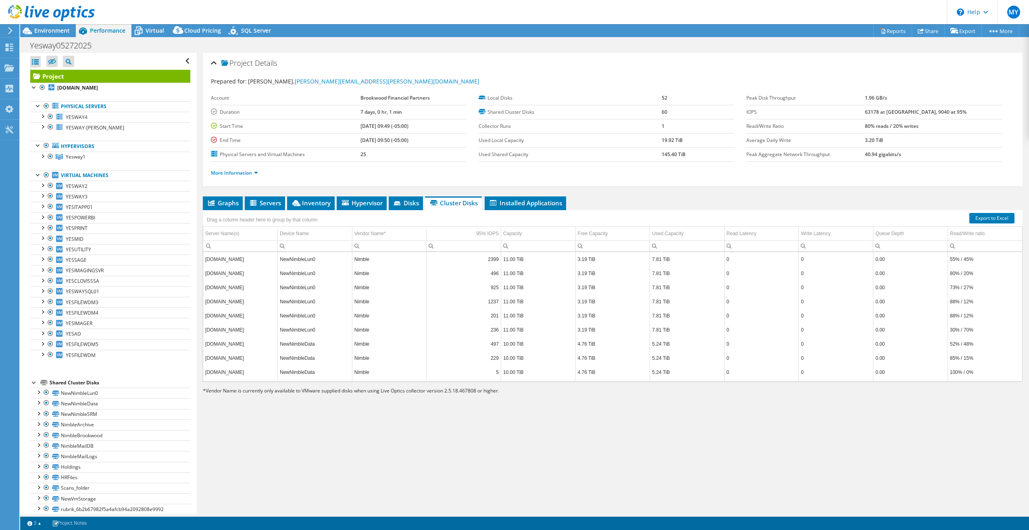
click at [727, 464] on div "Project Details Prepared for: Rodney Dickerson, Rodney.Dickerson@yesway.com Acc…" at bounding box center [613, 283] width 832 height 461
